Goal: Communication & Community: Answer question/provide support

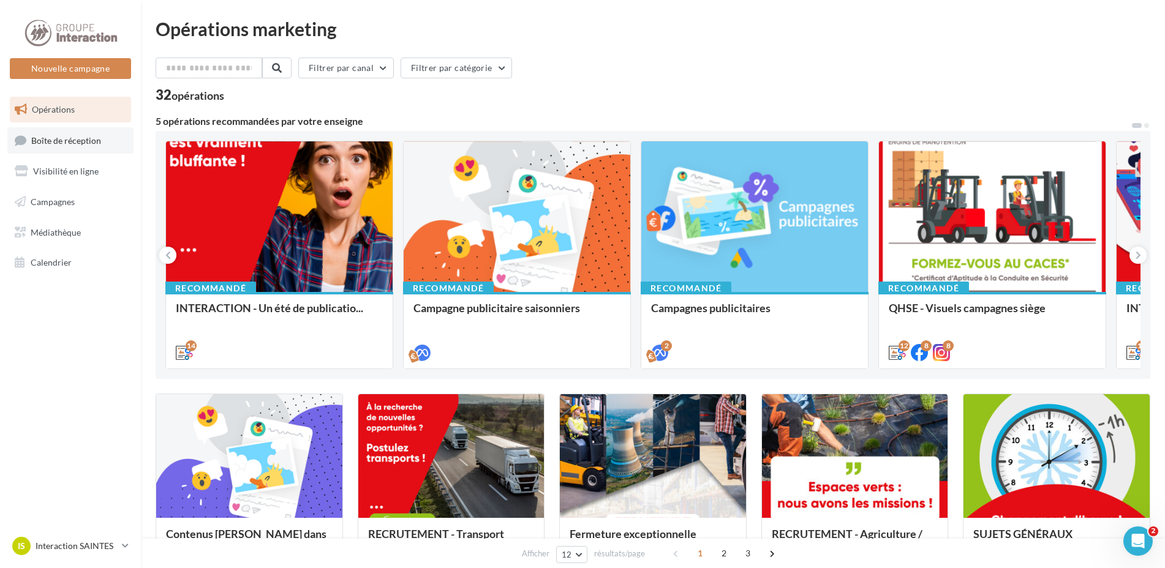
click at [59, 138] on span "Boîte de réception" at bounding box center [66, 140] width 70 height 10
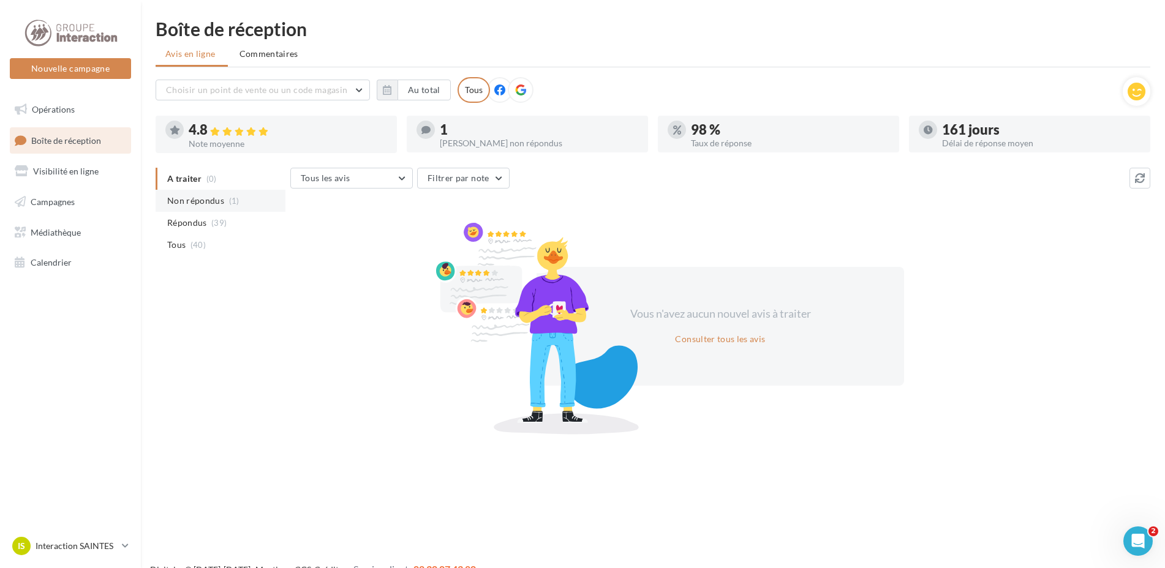
click at [200, 200] on span "Non répondus" at bounding box center [195, 201] width 57 height 12
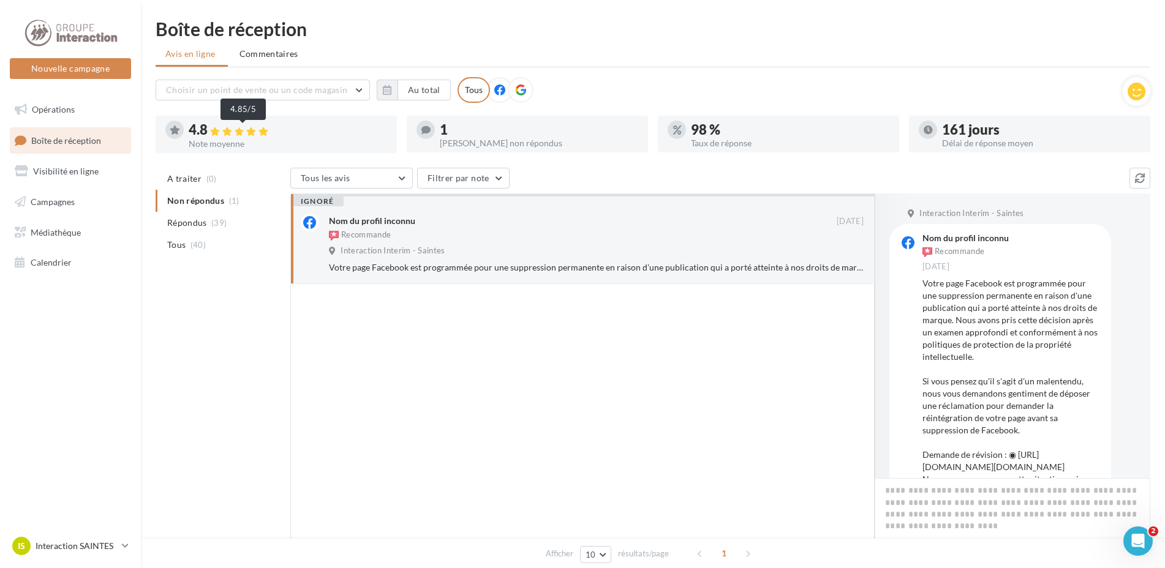
click at [251, 132] on icon at bounding box center [251, 131] width 10 height 9
click at [213, 224] on span "(39)" at bounding box center [218, 223] width 15 height 10
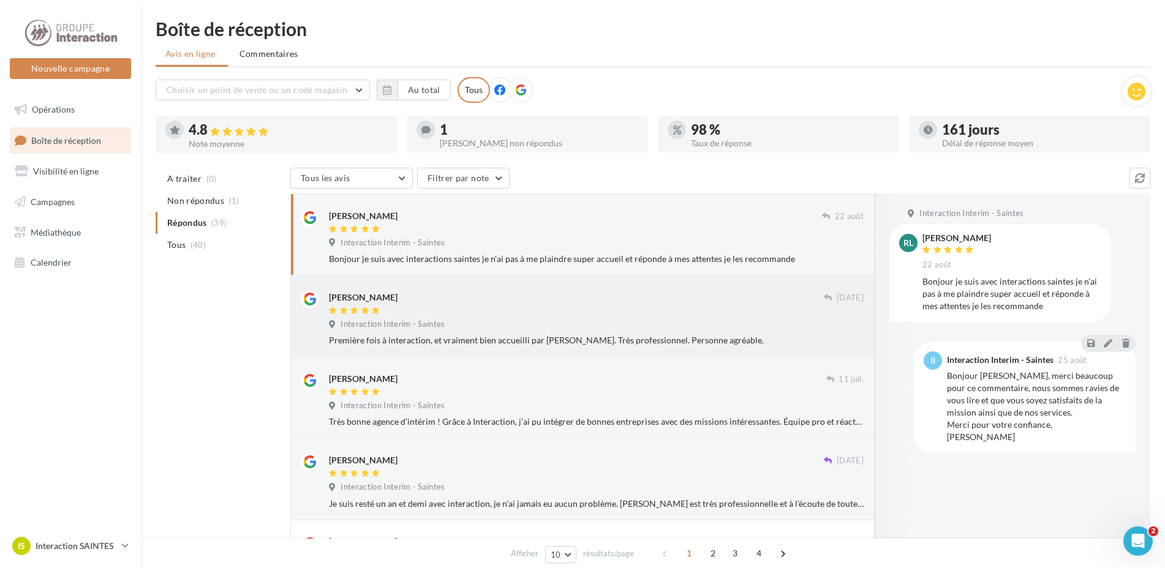
click at [583, 319] on div "Interaction Interim - Saintes" at bounding box center [596, 325] width 535 height 13
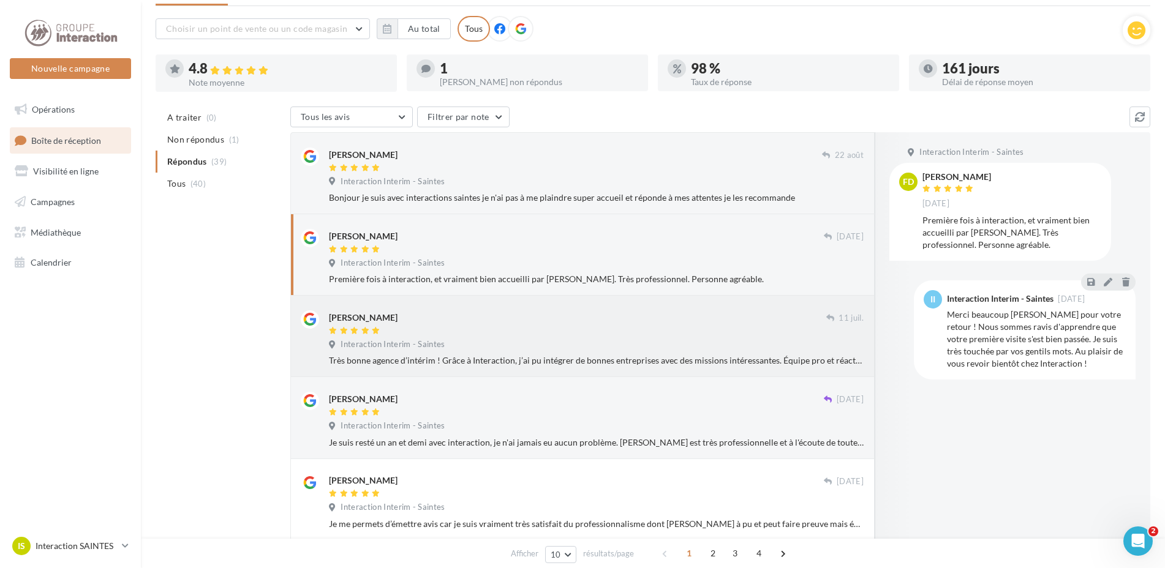
scroll to position [132, 0]
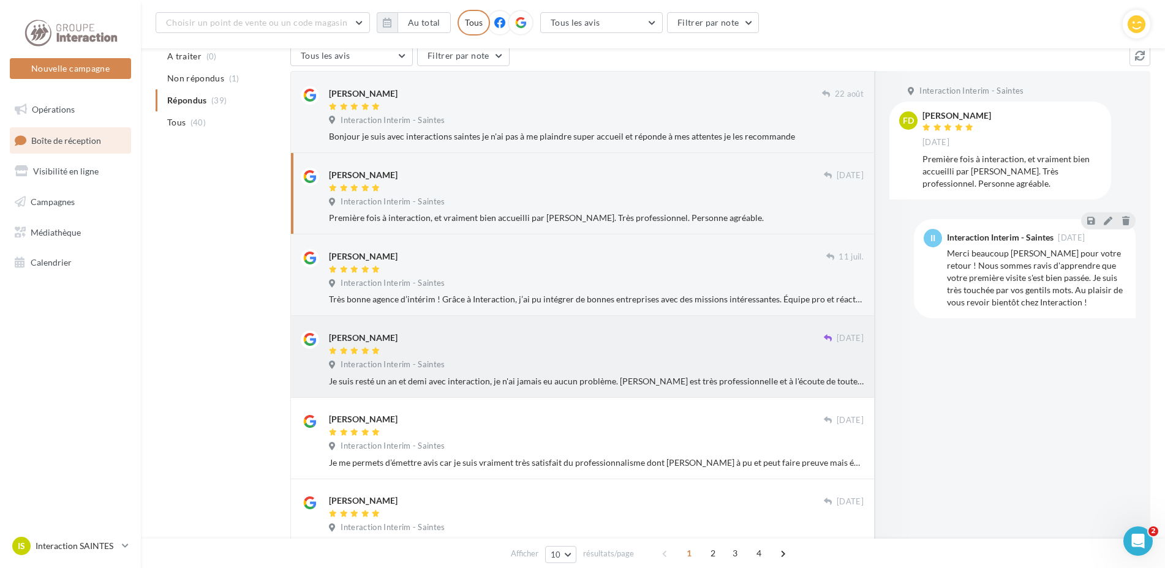
click at [837, 376] on div "Je suis resté un an et demi avec interaction, je n'ai jamais eu aucun problème.…" at bounding box center [596, 382] width 535 height 12
